Goal: Information Seeking & Learning: Learn about a topic

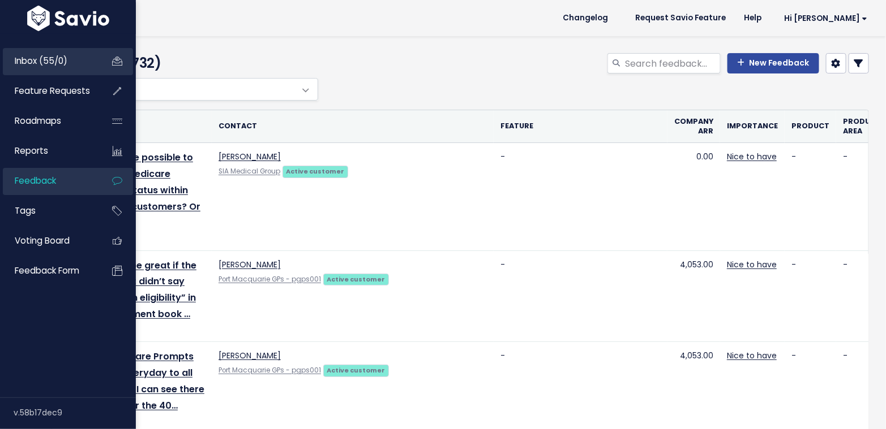
click at [49, 62] on span "Inbox (55/0)" at bounding box center [41, 61] width 53 height 12
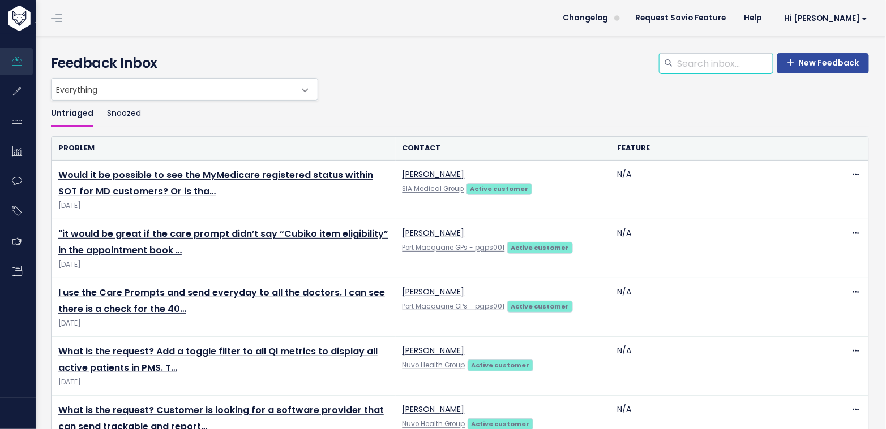
click at [697, 66] on input "search" at bounding box center [724, 63] width 97 height 20
type input "live data"
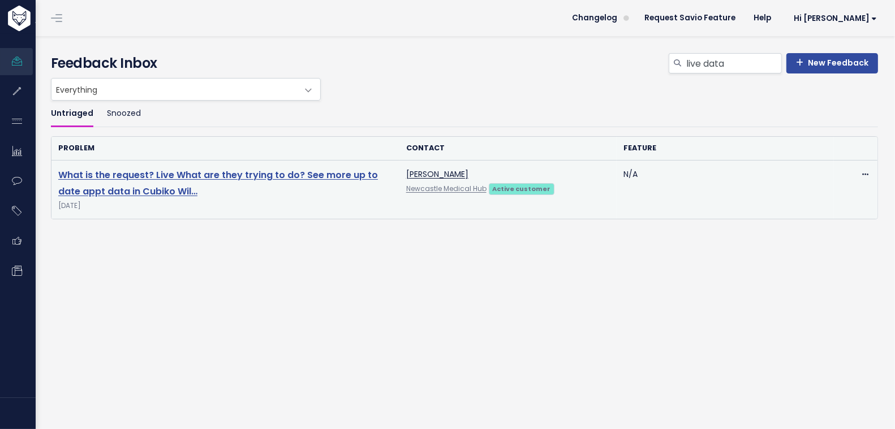
click at [352, 172] on link "What is the request? Live What are they trying to do? See more up to date appt …" at bounding box center [218, 183] width 320 height 29
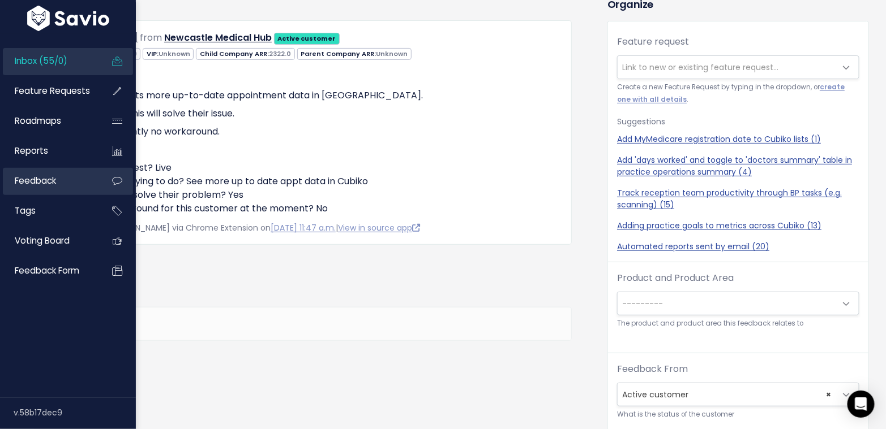
click at [30, 182] on span "Feedback" at bounding box center [35, 181] width 41 height 12
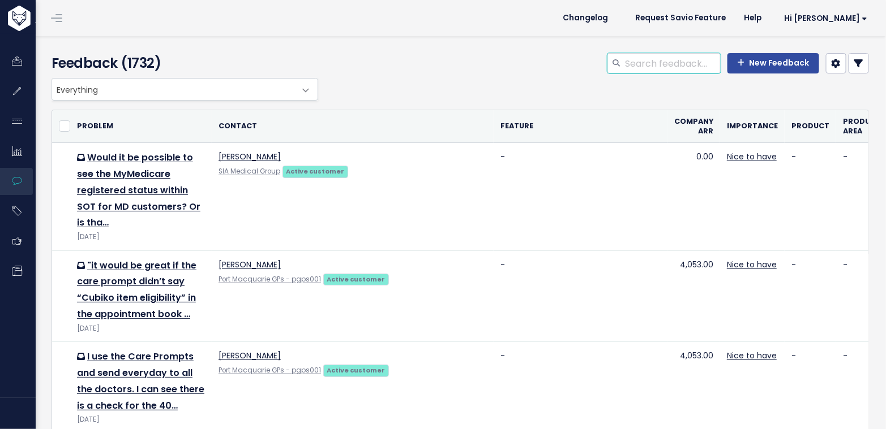
click at [639, 58] on input "search" at bounding box center [672, 63] width 97 height 20
type input "live data"
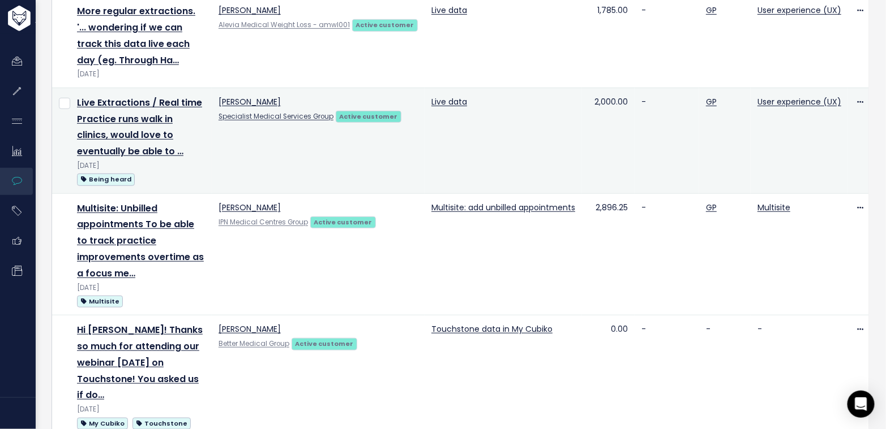
scroll to position [349, 0]
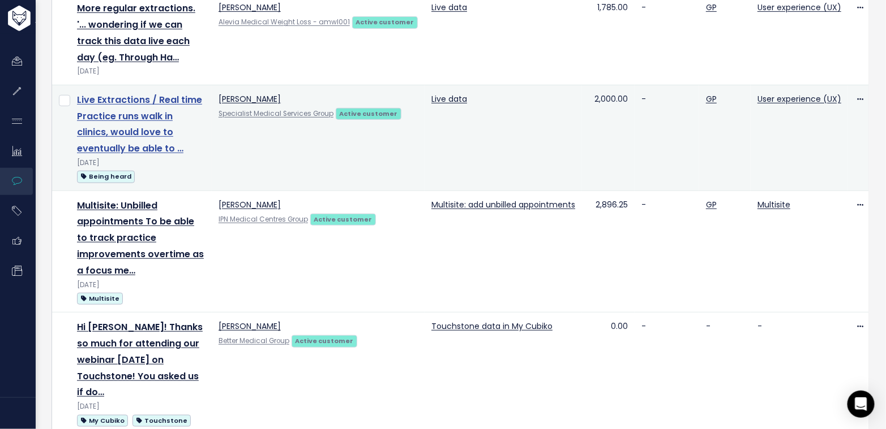
click at [149, 131] on link "Live Extractions / Real time Practice runs walk in clinics, would love to event…" at bounding box center [139, 124] width 125 height 62
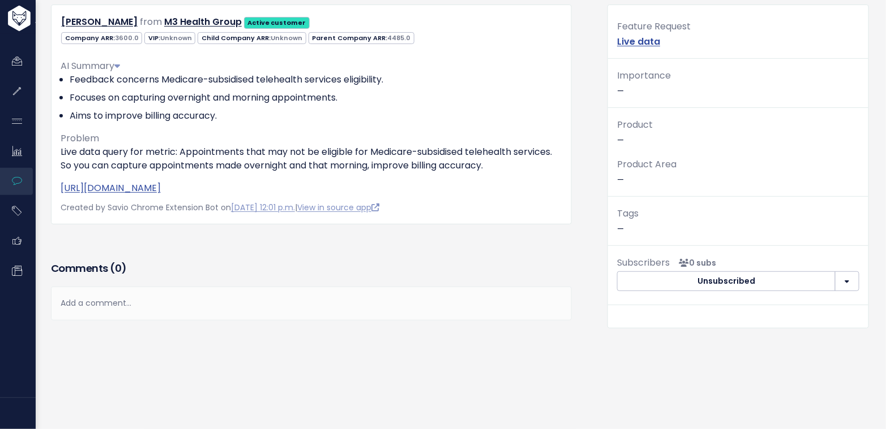
scroll to position [114, 0]
click at [529, 185] on p "[URL][DOMAIN_NAME]" at bounding box center [311, 189] width 501 height 14
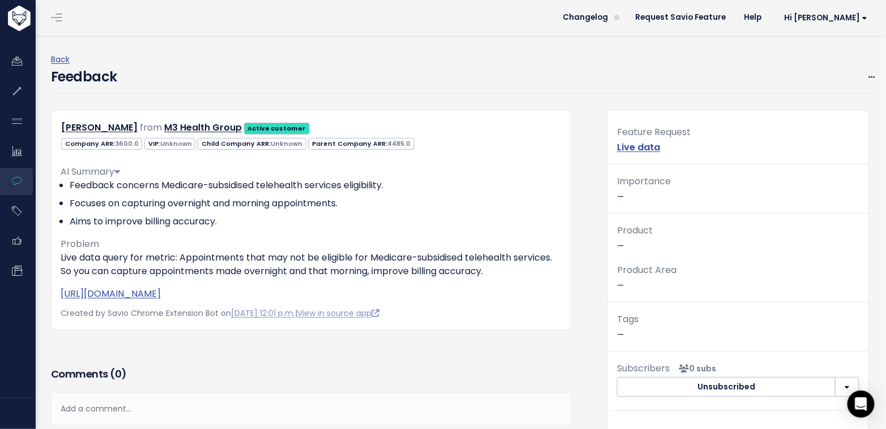
scroll to position [0, 0]
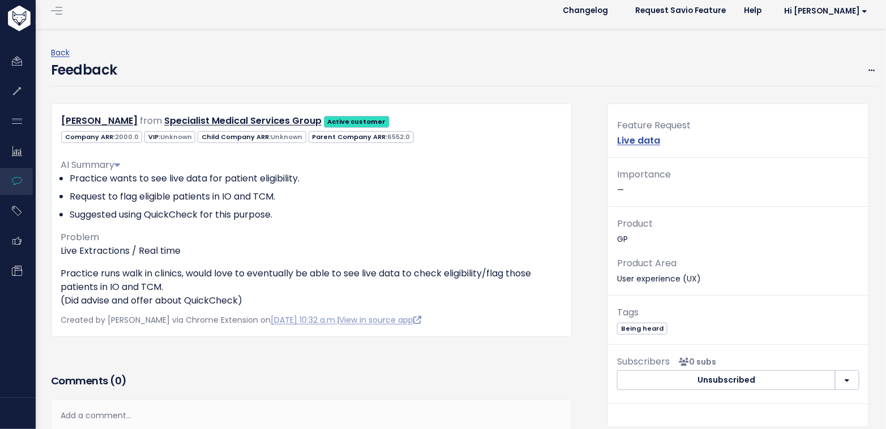
scroll to position [10, 0]
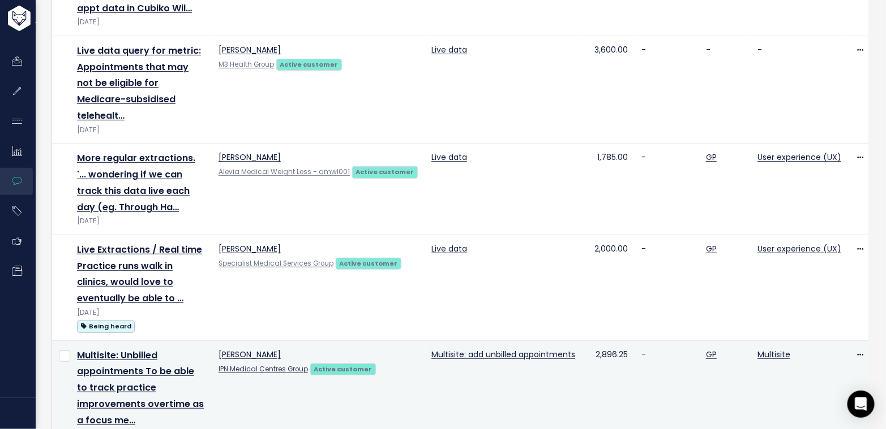
scroll to position [175, 0]
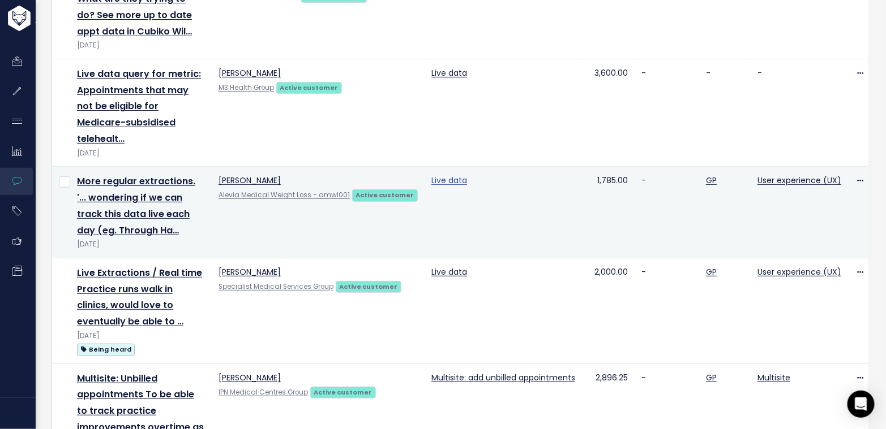
click at [440, 181] on link "Live data" at bounding box center [449, 180] width 36 height 11
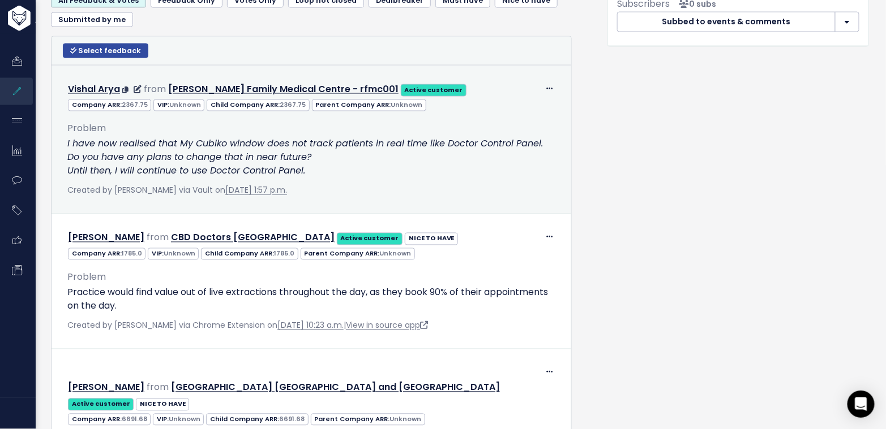
scroll to position [699, 0]
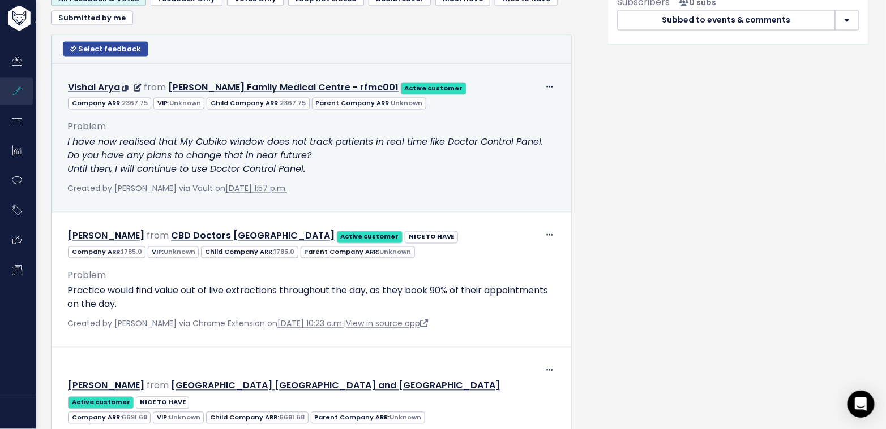
click at [323, 170] on p "I have now realised that My Cubiko window does not track patients in real time …" at bounding box center [311, 156] width 488 height 41
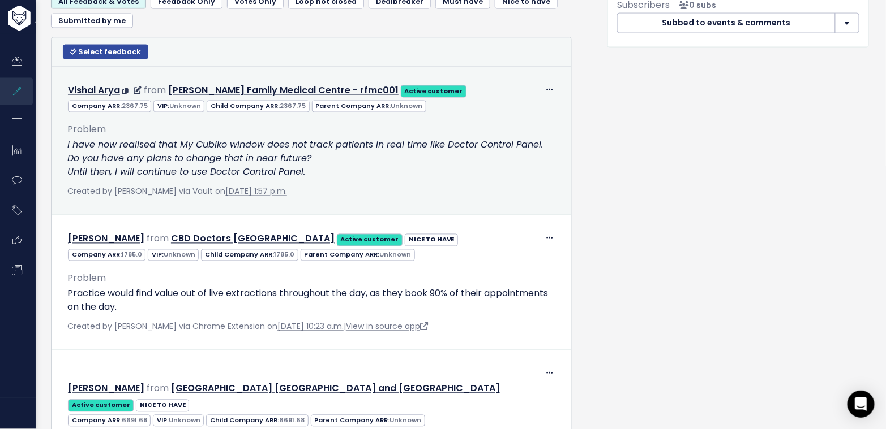
scroll to position [695, 0]
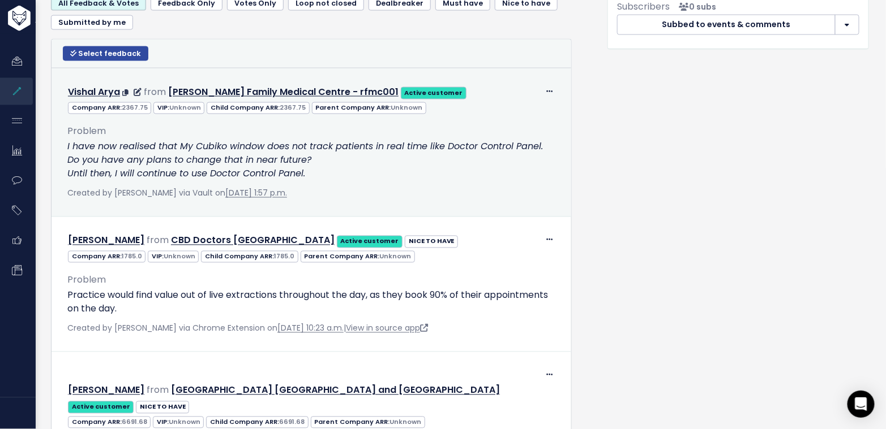
drag, startPoint x: 66, startPoint y: 141, endPoint x: 323, endPoint y: 170, distance: 259.1
click at [323, 171] on div "Problem I have now realised that My Cubiko window does not track patients in re…" at bounding box center [311, 158] width 505 height 86
click at [323, 170] on p "I have now realised that My Cubiko window does not track patients in real time …" at bounding box center [311, 160] width 488 height 41
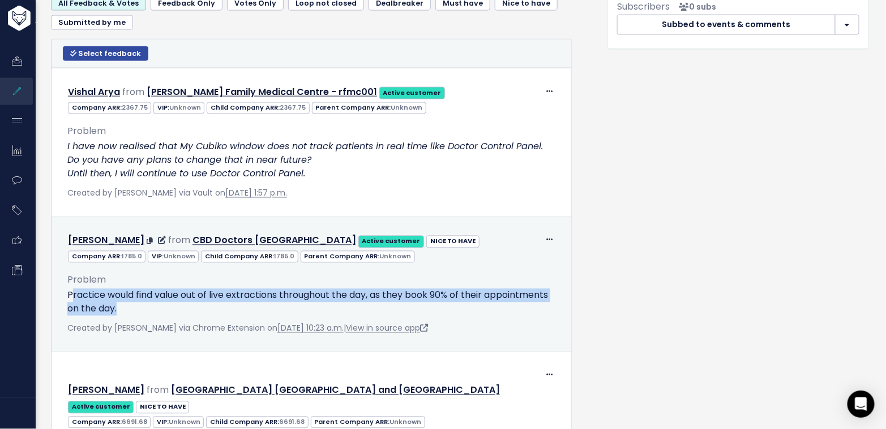
drag, startPoint x: 201, startPoint y: 307, endPoint x: 71, endPoint y: 289, distance: 131.5
click at [71, 289] on p "Practice would find value out of live extractions throughout the day, as they b…" at bounding box center [311, 302] width 488 height 27
click at [205, 278] on div "Problem Practice would find value out of live extractions throughout the day, a…" at bounding box center [311, 295] width 488 height 44
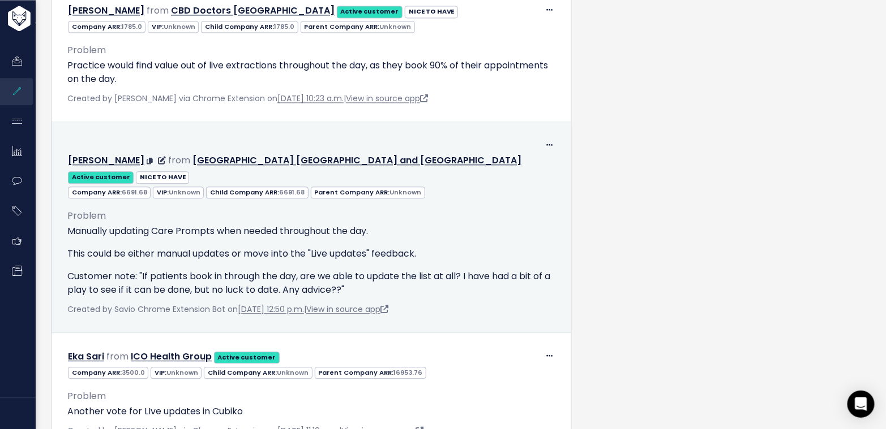
scroll to position [926, 0]
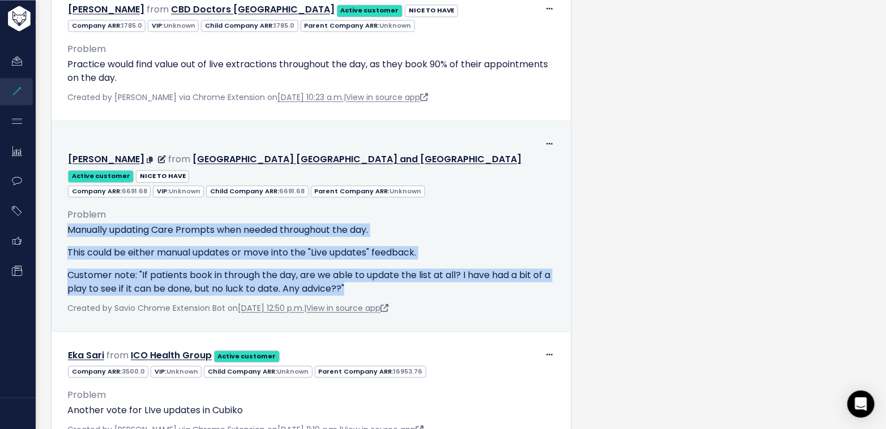
drag, startPoint x: 361, startPoint y: 285, endPoint x: 108, endPoint y: 214, distance: 262.6
click at [108, 214] on div "Problem Manually updating Care Prompts when needed throughout the day. This cou…" at bounding box center [311, 251] width 488 height 89
click at [132, 215] on div "Problem Manually updating Care Prompts when needed throughout the day. This cou…" at bounding box center [311, 251] width 488 height 89
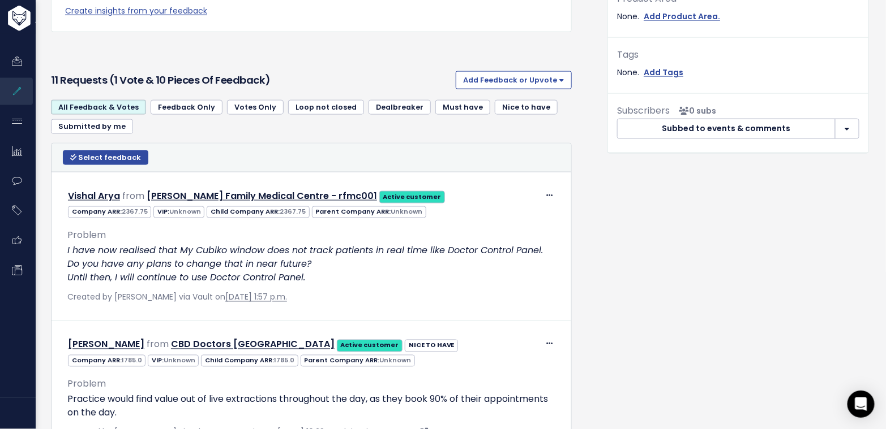
scroll to position [592, 0]
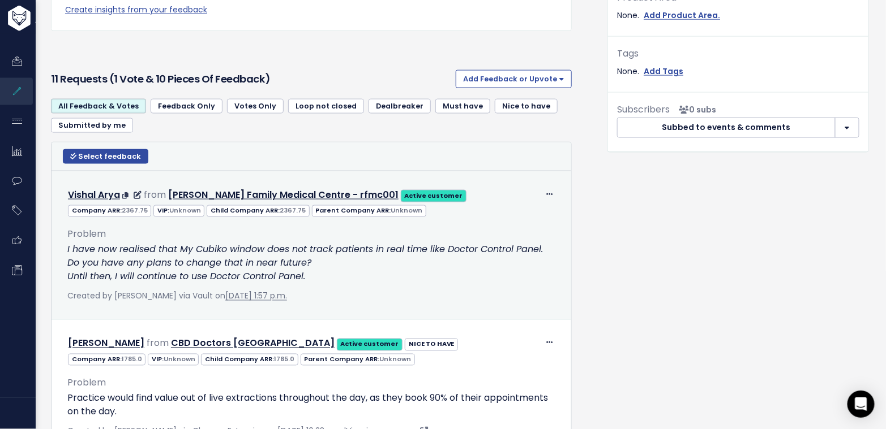
click at [322, 271] on p "I have now realised that My Cubiko window does not track patients in real time …" at bounding box center [311, 263] width 488 height 41
